Goal: Task Accomplishment & Management: Manage account settings

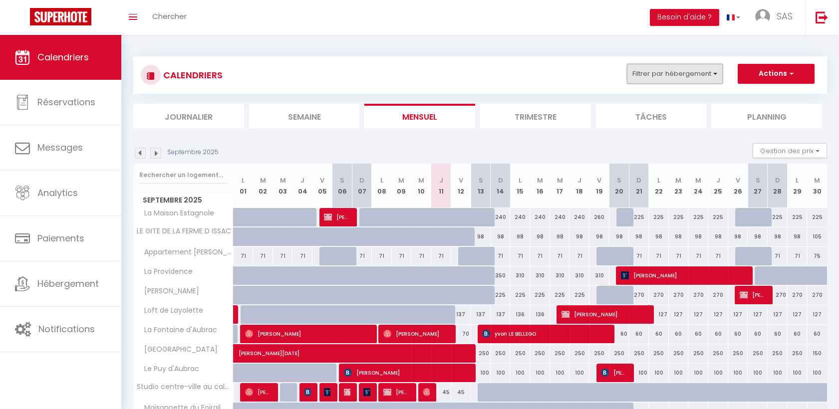
click at [646, 77] on button "Filtrer par hébergement" at bounding box center [675, 74] width 96 height 20
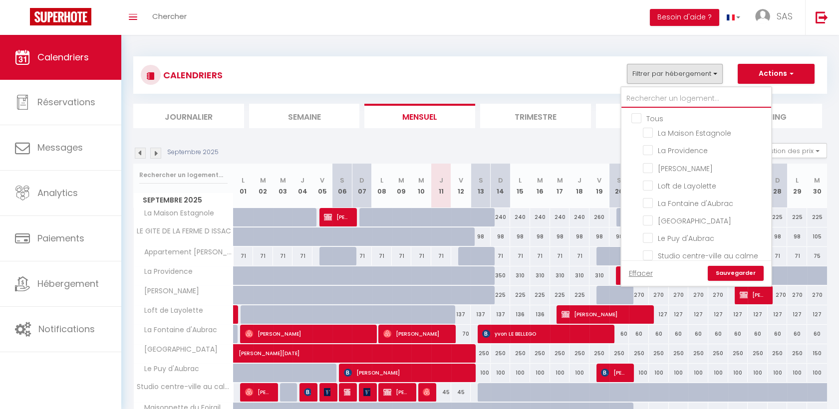
click at [663, 100] on input "text" at bounding box center [696, 99] width 150 height 18
type input "r"
checkbox input "false"
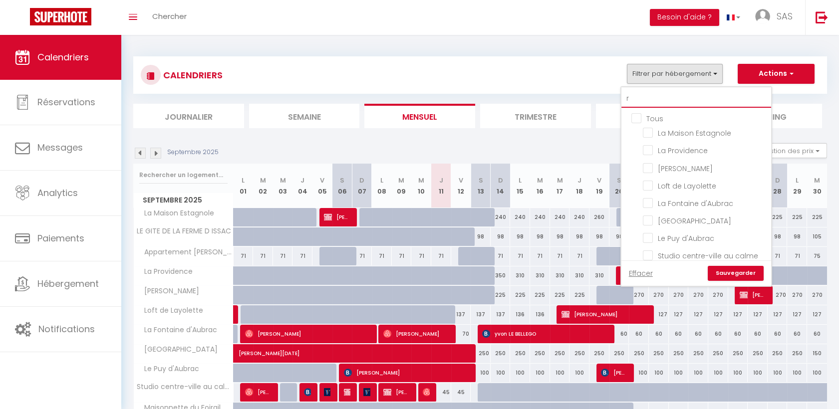
checkbox input "false"
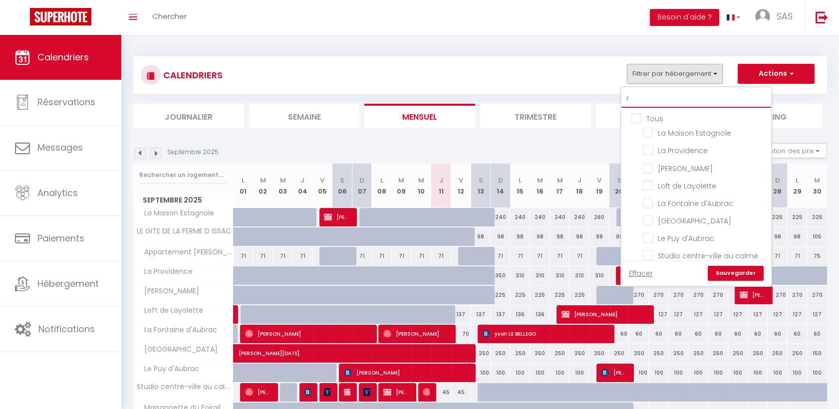
checkbox input "false"
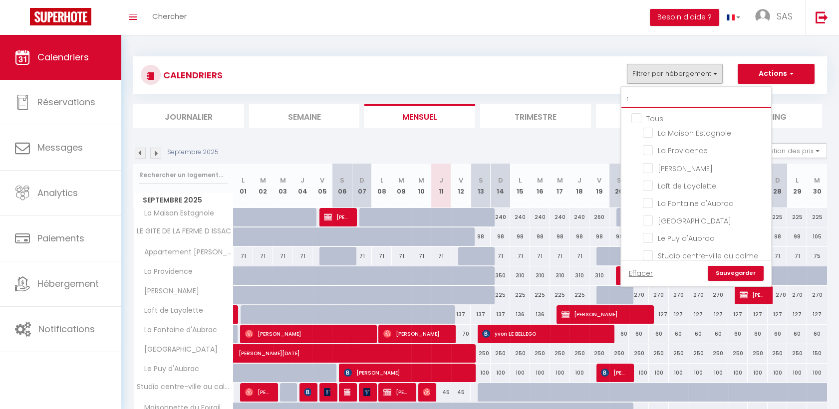
checkbox input "false"
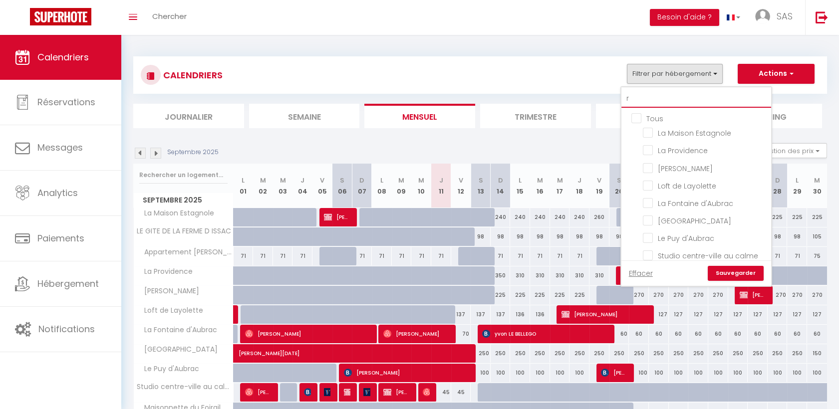
checkbox input "false"
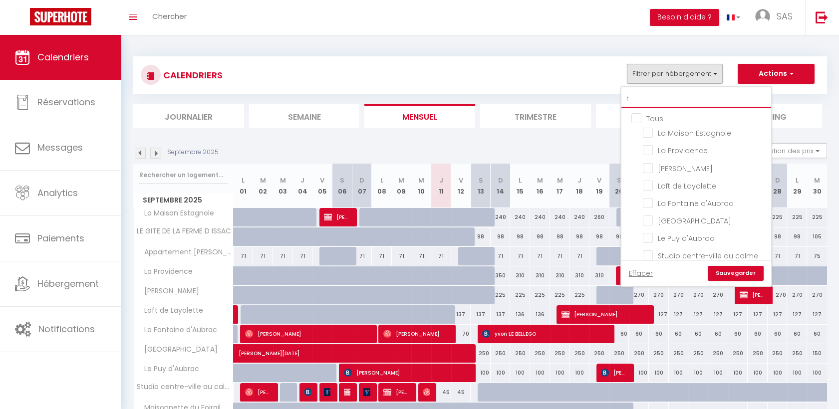
checkbox input "false"
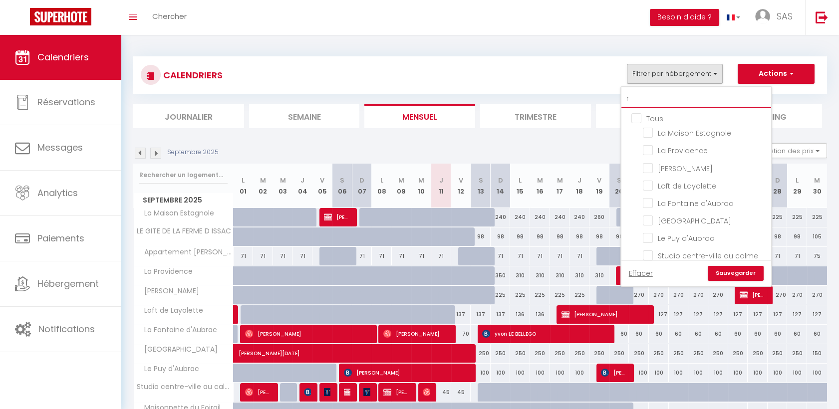
checkbox input "false"
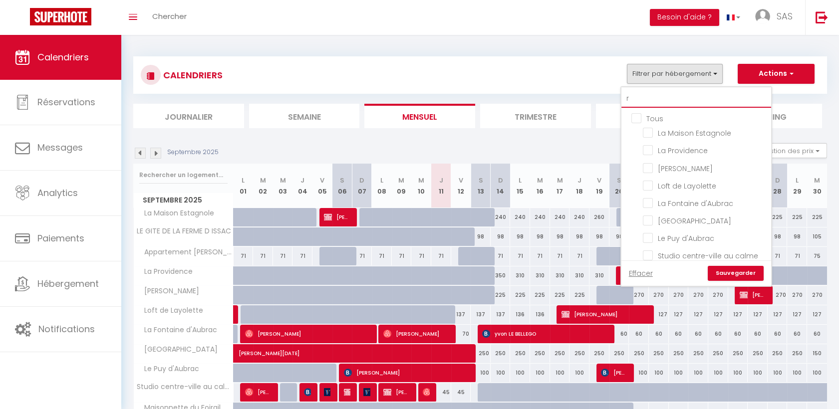
checkbox input "false"
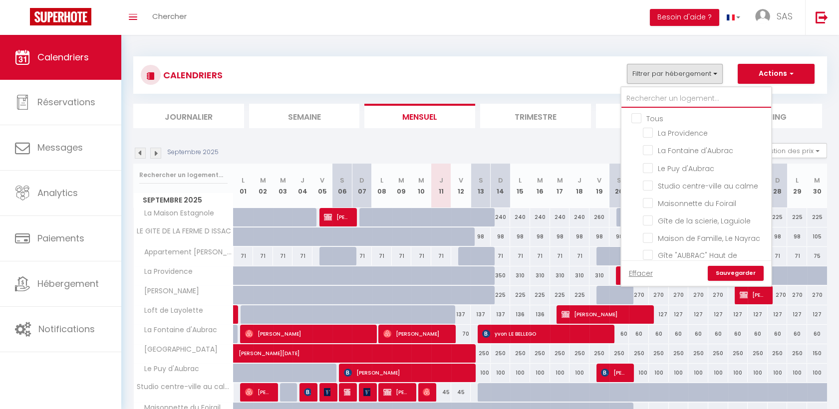
checkbox input "false"
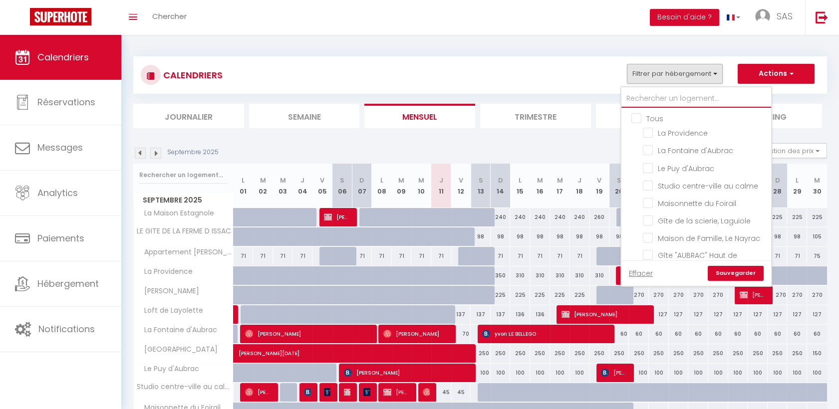
checkbox input "false"
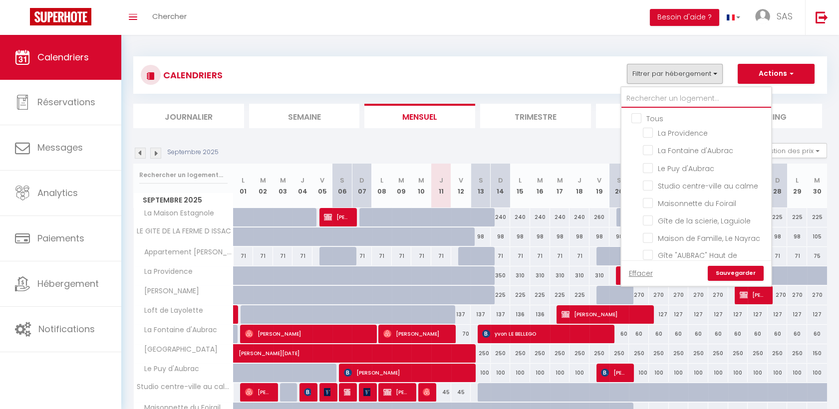
checkbox input "false"
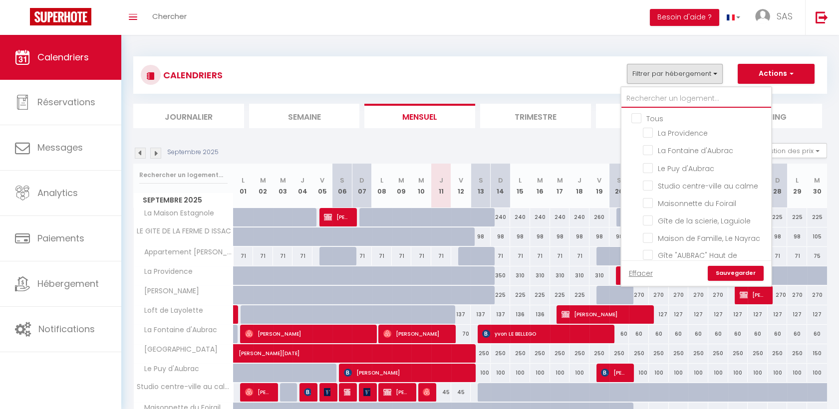
checkbox input "false"
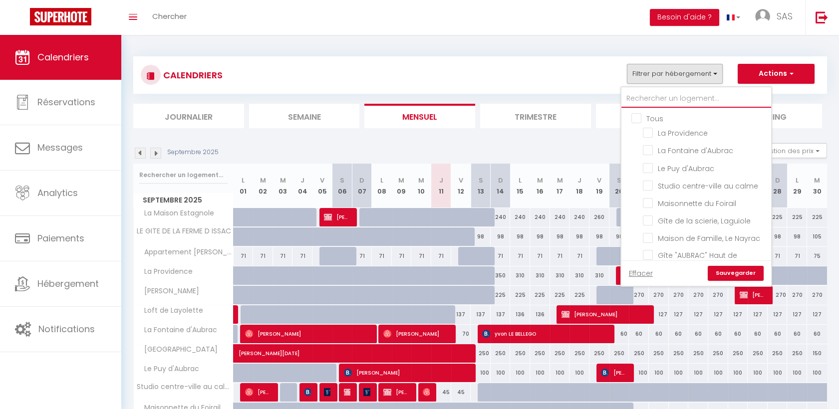
checkbox input "false"
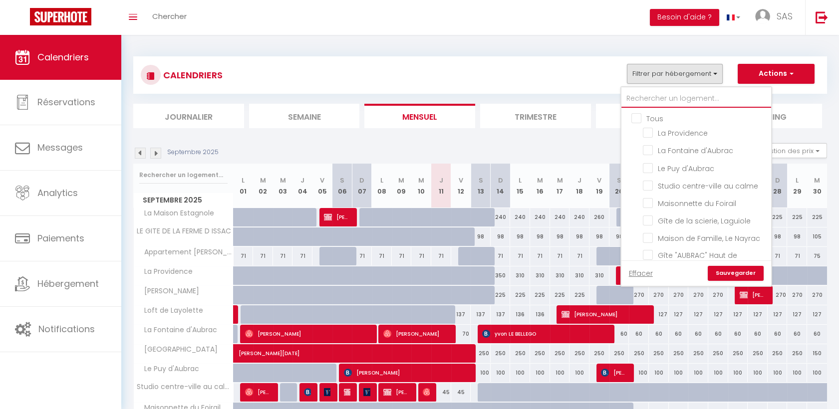
checkbox input "false"
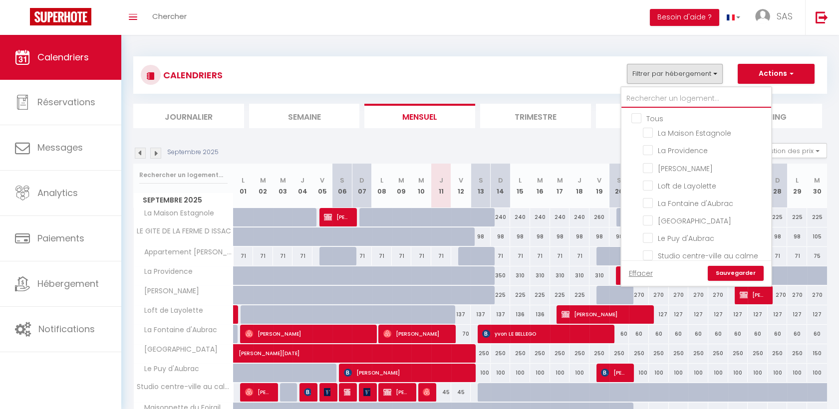
type input "o"
checkbox input "false"
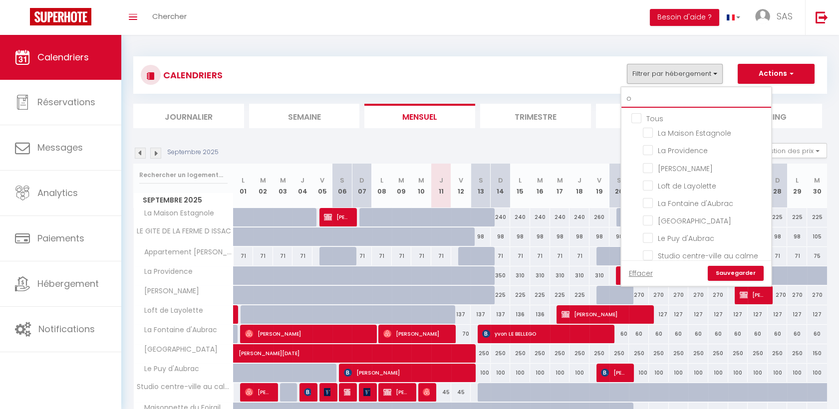
checkbox input "false"
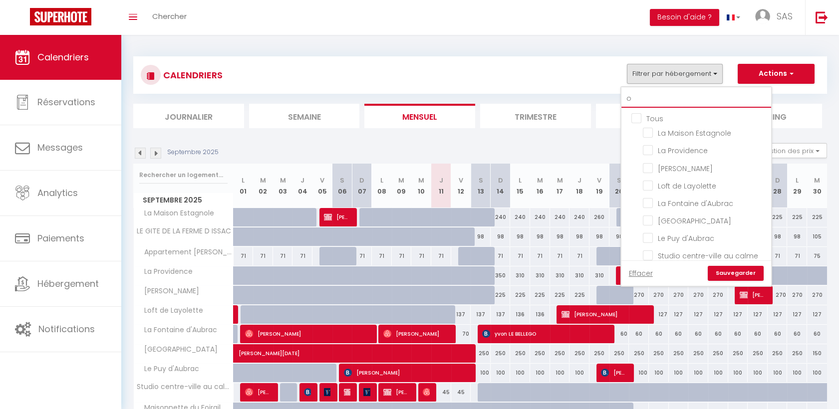
checkbox input "false"
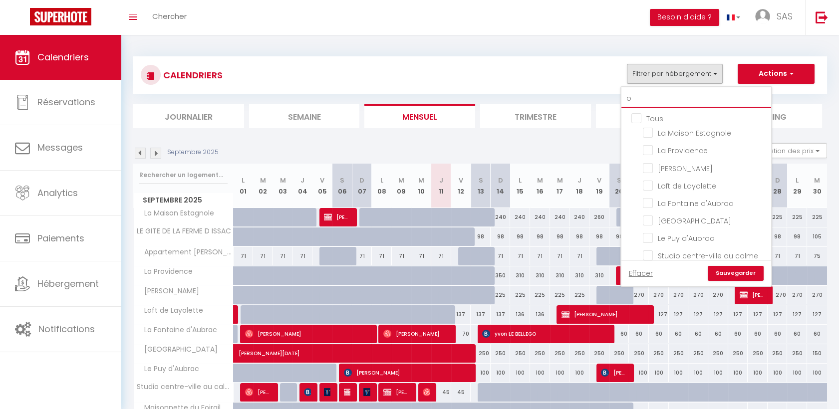
checkbox input "false"
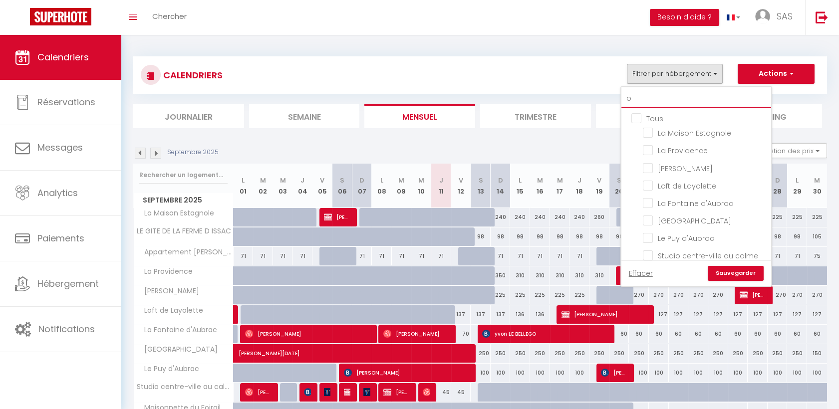
checkbox input "false"
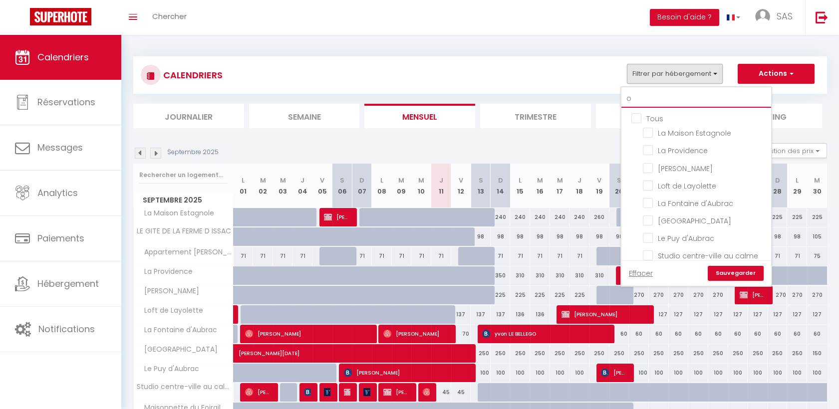
checkbox input "false"
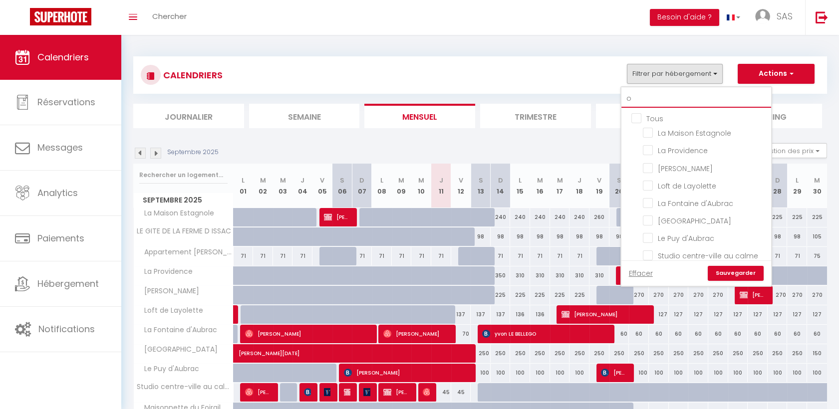
checkbox input "false"
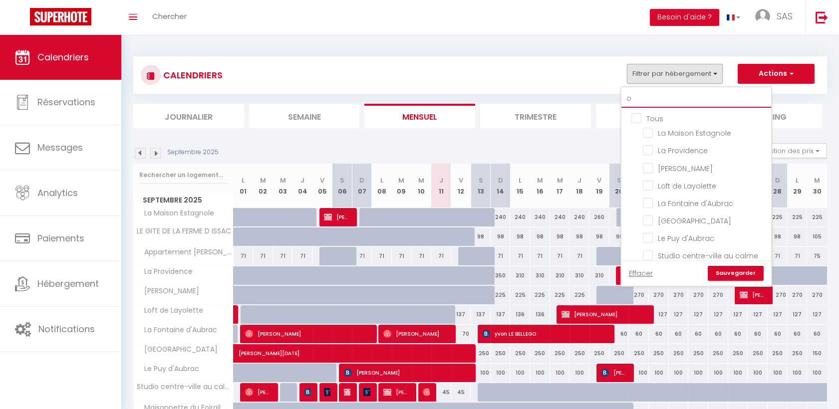
checkbox input "false"
type input "ou"
checkbox input "false"
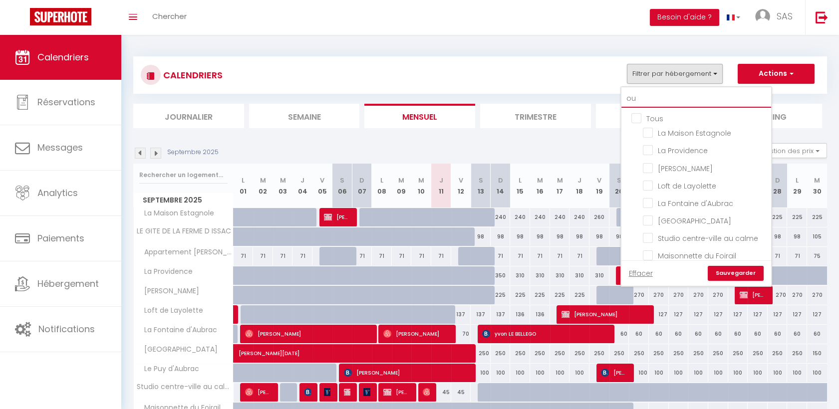
checkbox input "false"
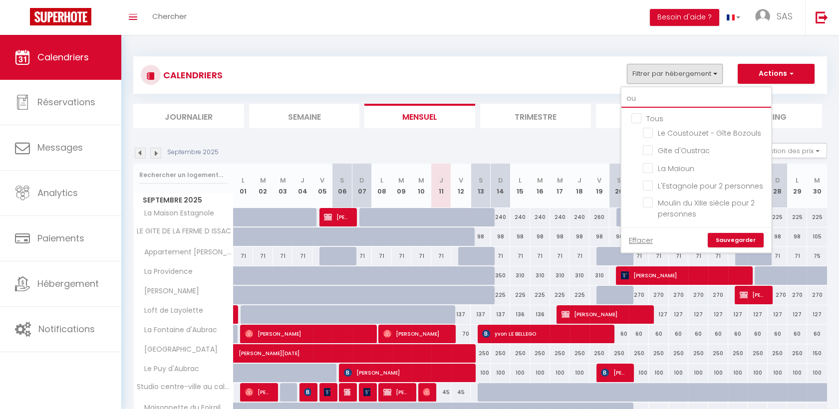
type input "ous"
checkbox input "false"
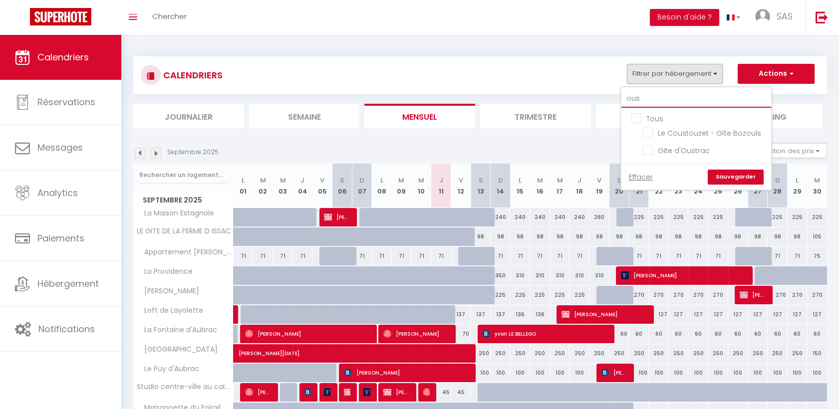
type input "oust"
checkbox input "false"
type input "oust"
click at [647, 153] on input "Gite d'Oustrac" at bounding box center [705, 150] width 125 height 10
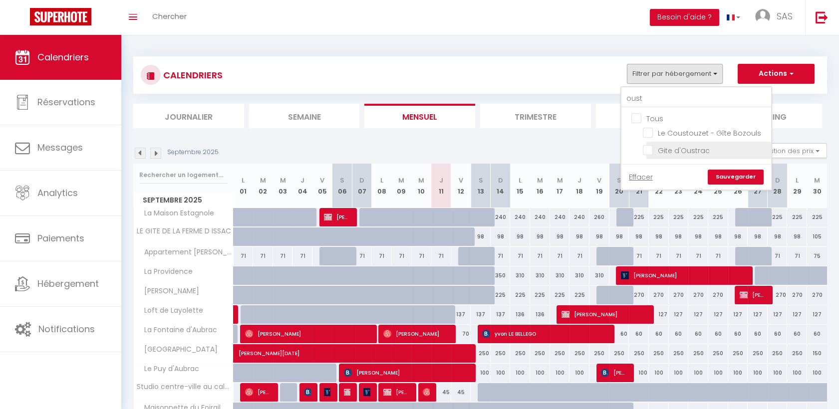
checkbox input "true"
checkbox input "false"
click at [647, 153] on input "Gite d'Oustrac" at bounding box center [705, 150] width 125 height 10
checkbox input "false"
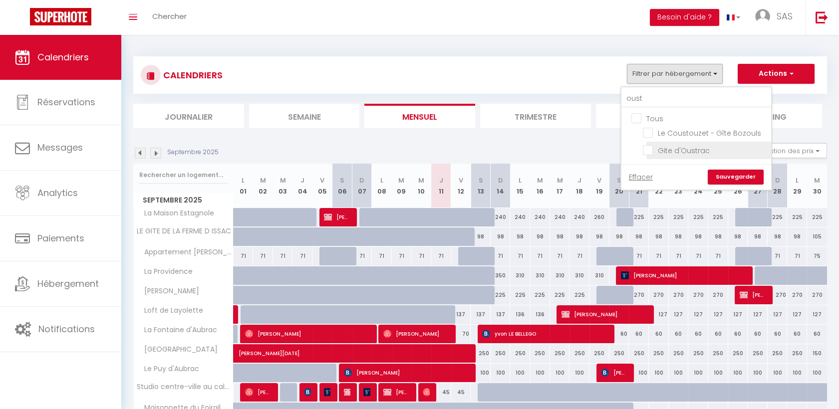
click at [673, 152] on input "Gite d'Oustrac" at bounding box center [705, 150] width 125 height 10
checkbox input "true"
checkbox input "false"
click at [722, 173] on link "Sauvegarder" at bounding box center [736, 177] width 56 height 15
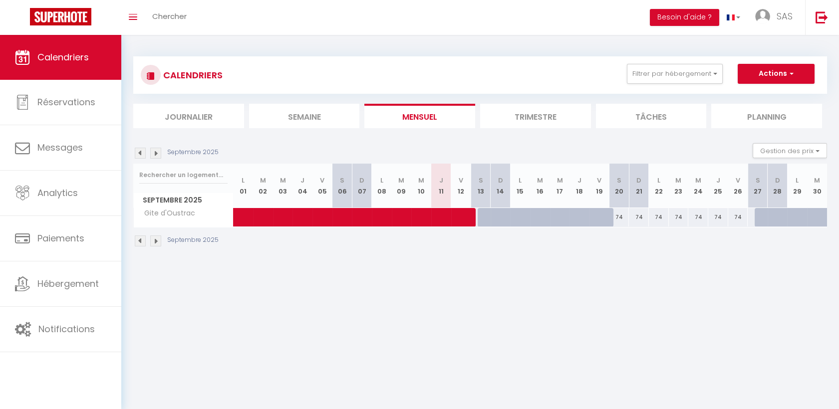
click at [618, 218] on div "74" at bounding box center [619, 217] width 20 height 18
type input "74"
type input "Sam 20 Septembre 2025"
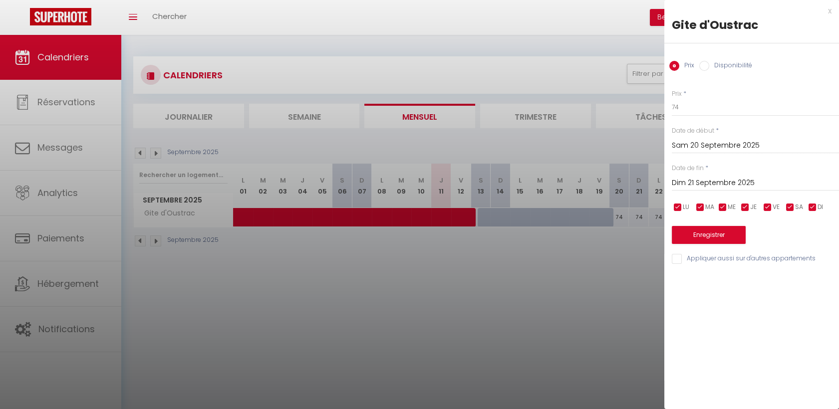
click at [758, 186] on input "Dim 21 Septembre 2025" at bounding box center [755, 183] width 167 height 13
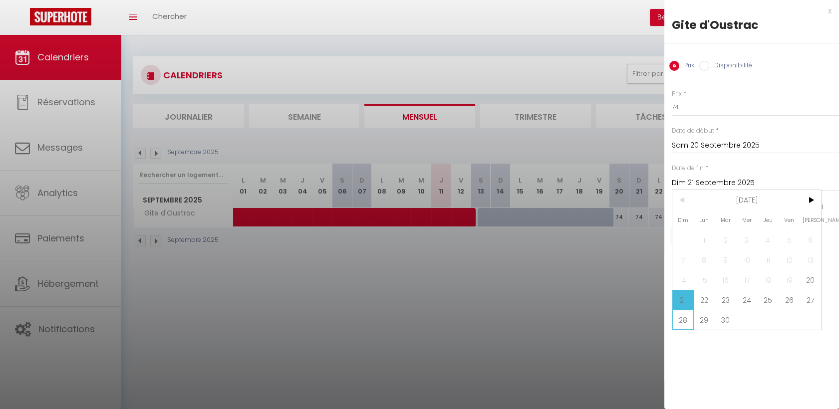
click at [679, 318] on span "28" at bounding box center [682, 320] width 21 height 20
type input "Dim 28 Septembre 2025"
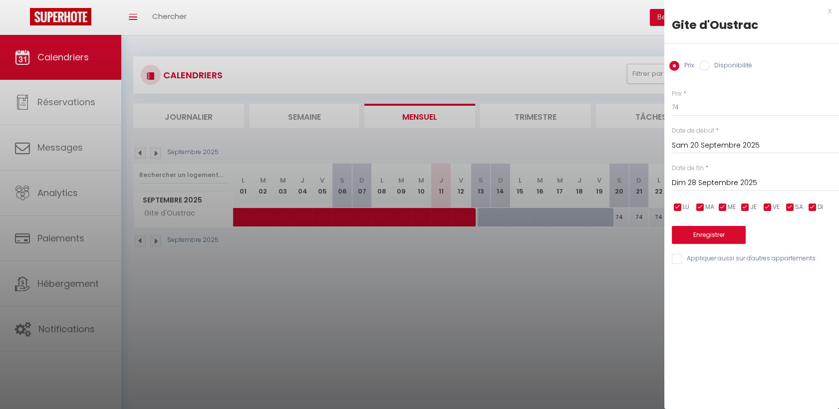
click at [737, 71] on div "Prix Disponibilité" at bounding box center [751, 59] width 175 height 33
click at [740, 62] on label "Disponibilité" at bounding box center [730, 66] width 43 height 11
click at [709, 62] on input "Disponibilité" at bounding box center [704, 66] width 10 height 10
radio input "true"
radio input "false"
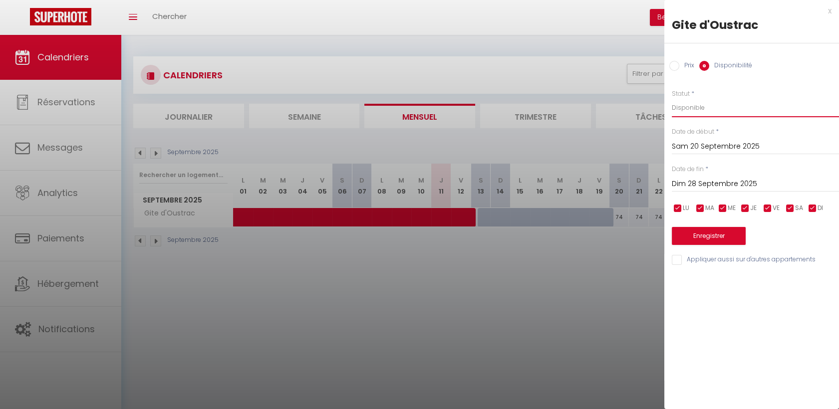
click at [742, 102] on select "Disponible Indisponible" at bounding box center [755, 107] width 167 height 19
select select "0"
click at [672, 98] on select "Disponible Indisponible" at bounding box center [755, 107] width 167 height 19
click at [710, 238] on button "Enregistrer" at bounding box center [709, 236] width 74 height 18
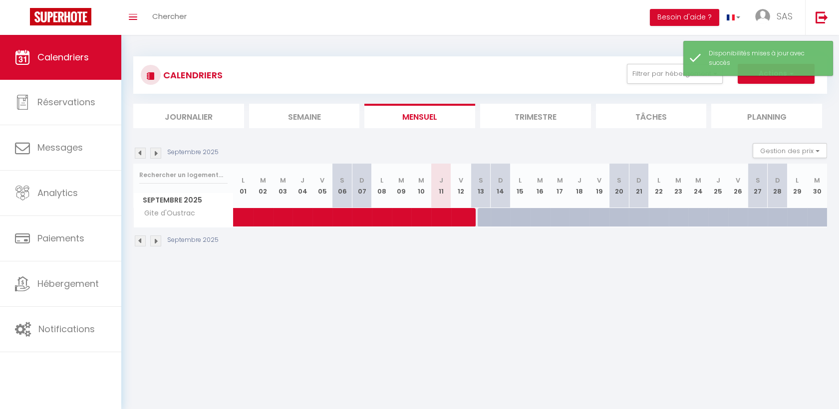
click at [156, 156] on img at bounding box center [155, 153] width 11 height 11
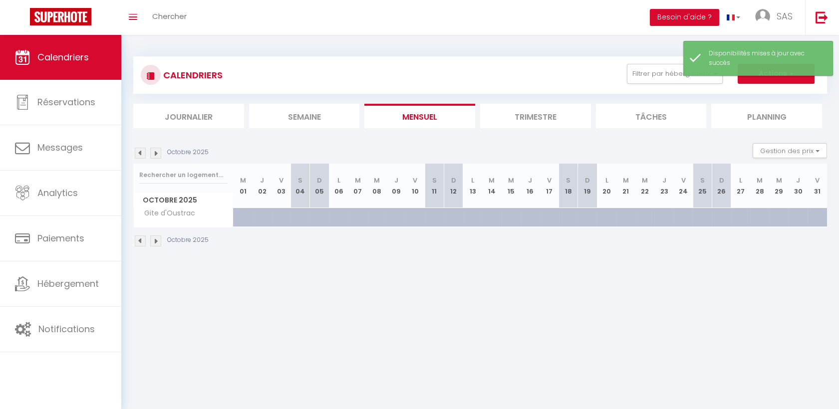
click at [140, 154] on img at bounding box center [140, 153] width 11 height 11
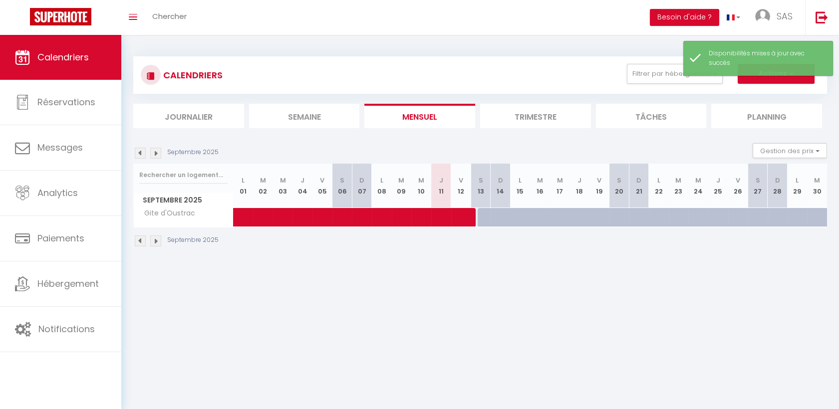
click at [140, 154] on img at bounding box center [140, 153] width 11 height 11
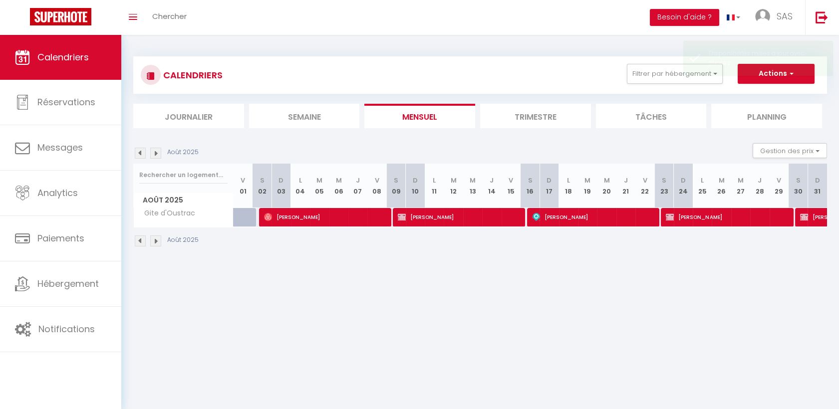
click at [140, 154] on img at bounding box center [140, 153] width 11 height 11
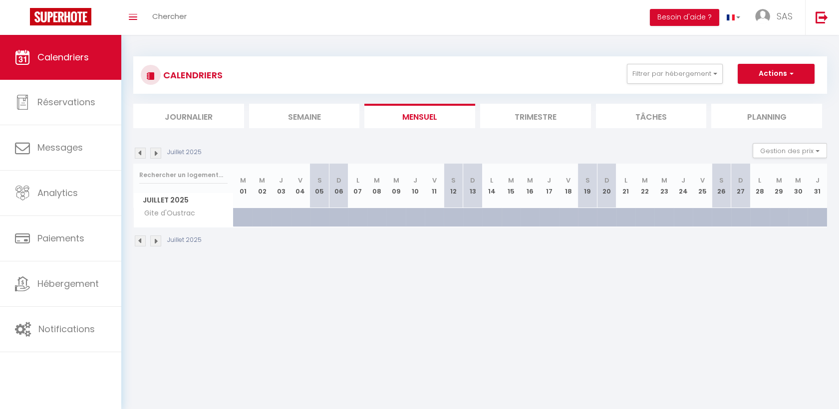
click at [140, 154] on img at bounding box center [140, 153] width 11 height 11
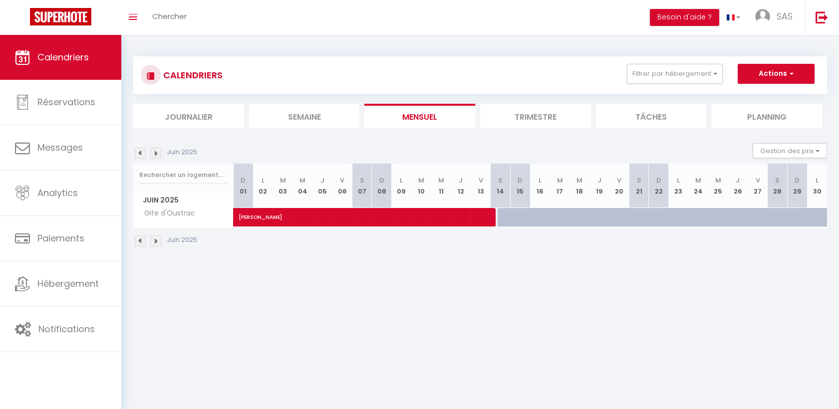
click at [140, 154] on img at bounding box center [140, 153] width 11 height 11
